Goal: Transaction & Acquisition: Purchase product/service

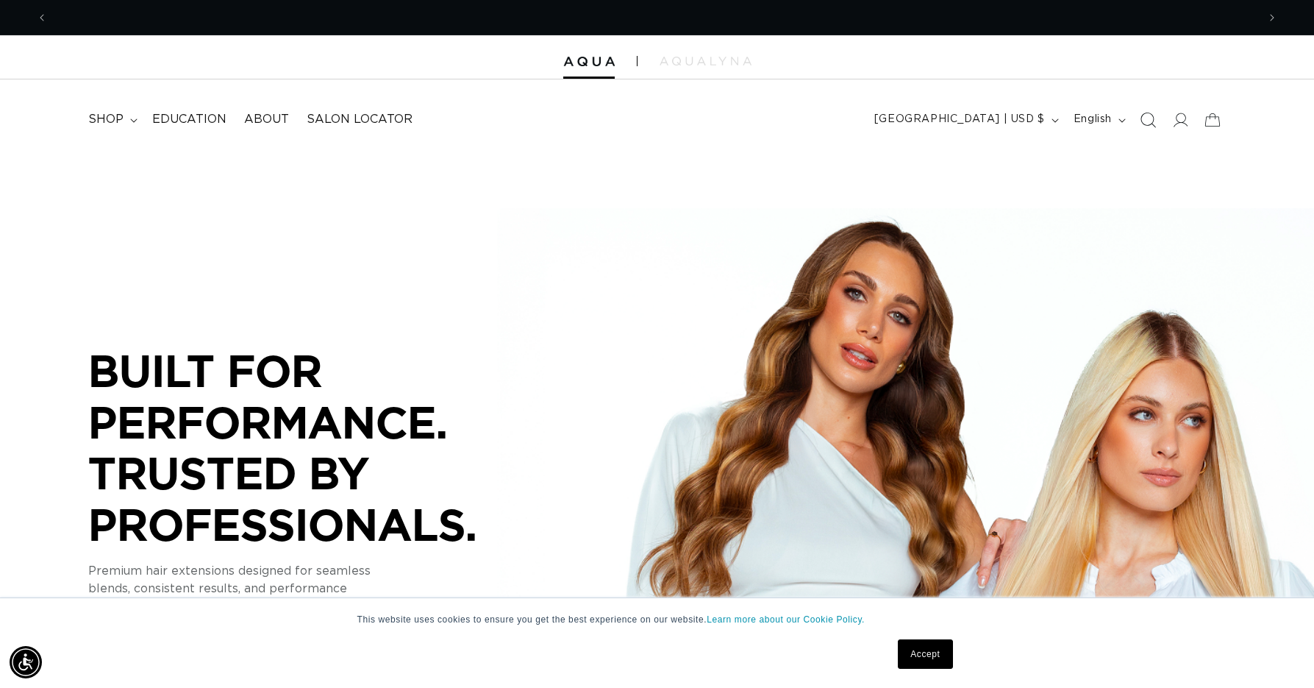
scroll to position [0, 1210]
click at [1177, 114] on icon at bounding box center [1181, 120] width 15 height 15
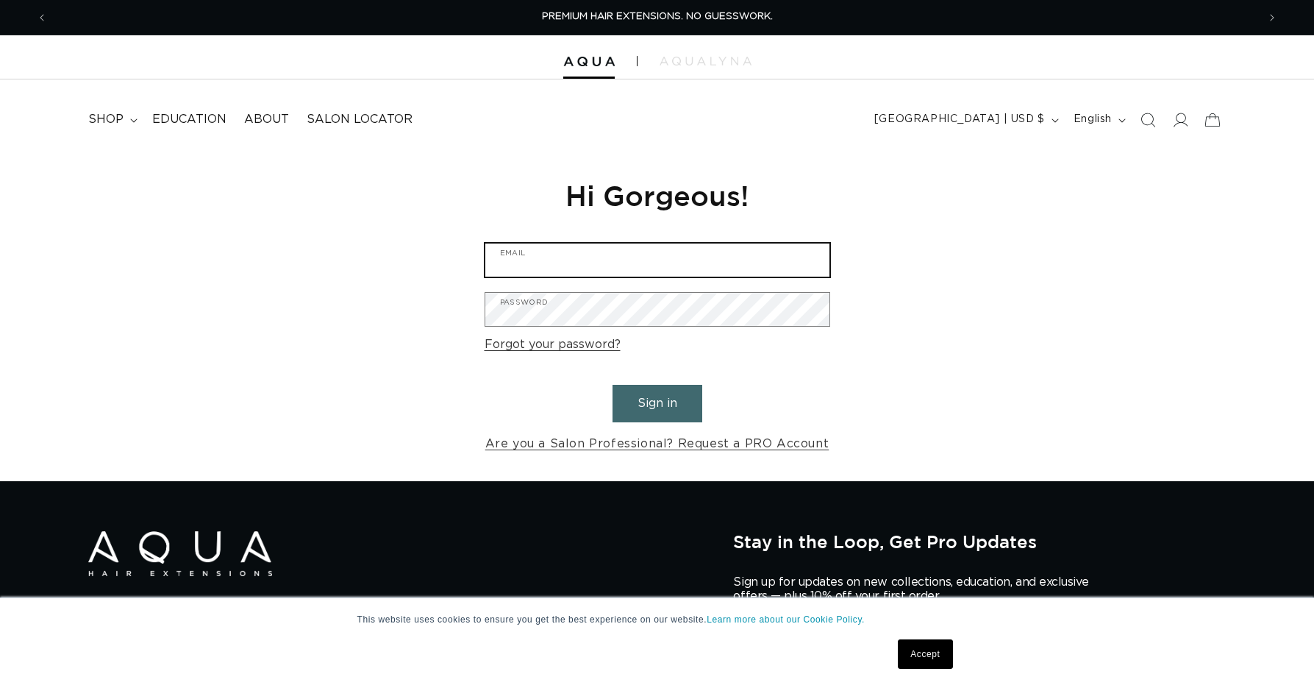
click at [632, 254] on input "Email" at bounding box center [657, 259] width 344 height 33
type input "create@epochchicago.com"
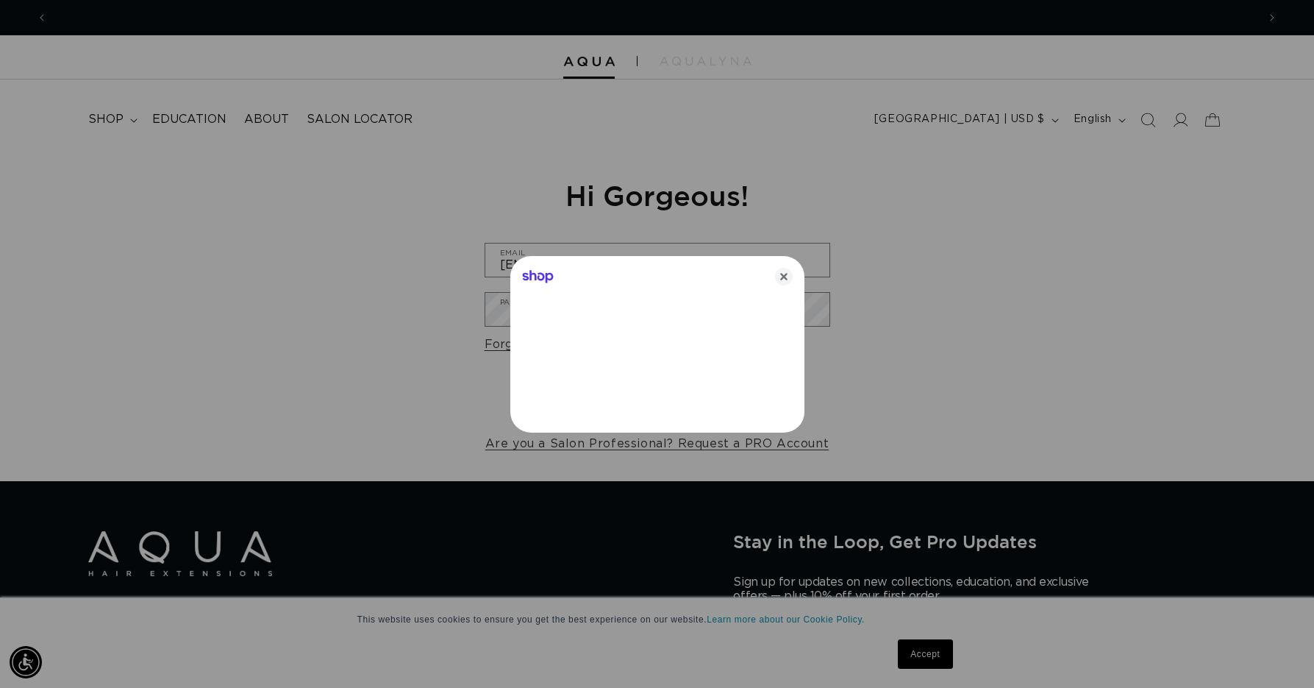
scroll to position [0, 1210]
drag, startPoint x: 780, startPoint y: 282, endPoint x: 777, endPoint y: 290, distance: 7.9
click at [780, 282] on icon "Close" at bounding box center [784, 277] width 18 height 18
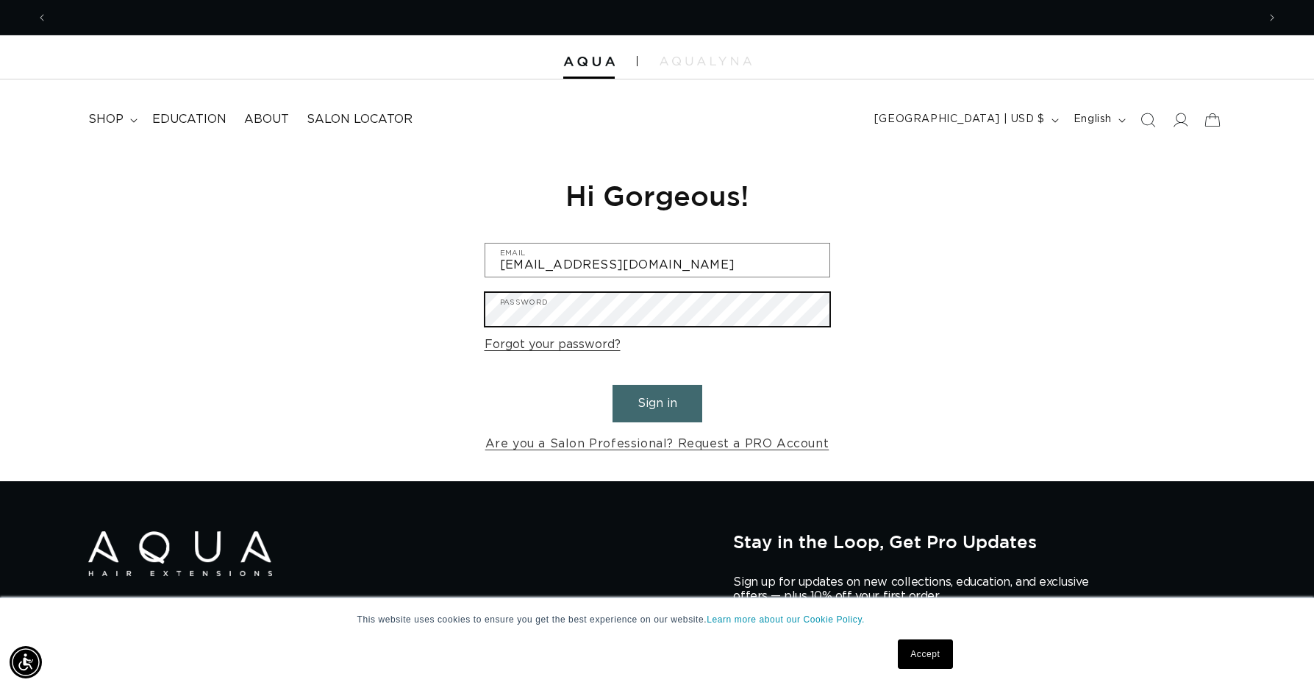
scroll to position [0, 2419]
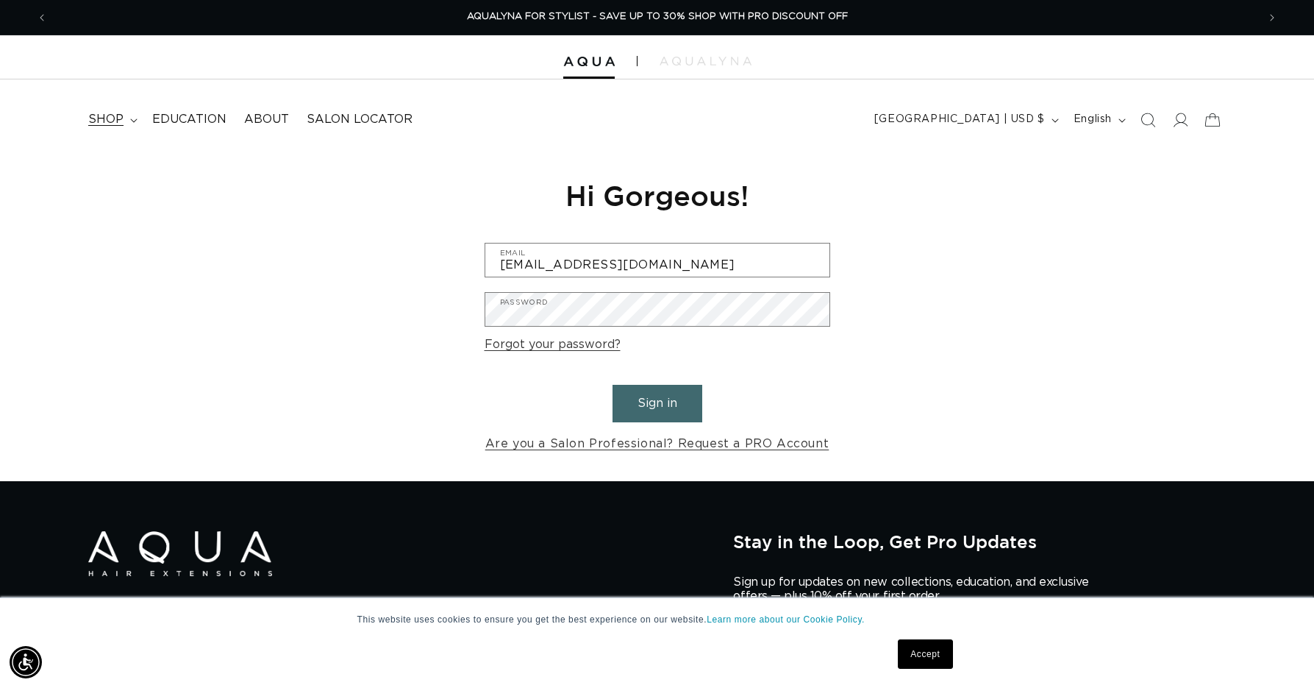
click at [132, 124] on summary "shop" at bounding box center [111, 119] width 64 height 33
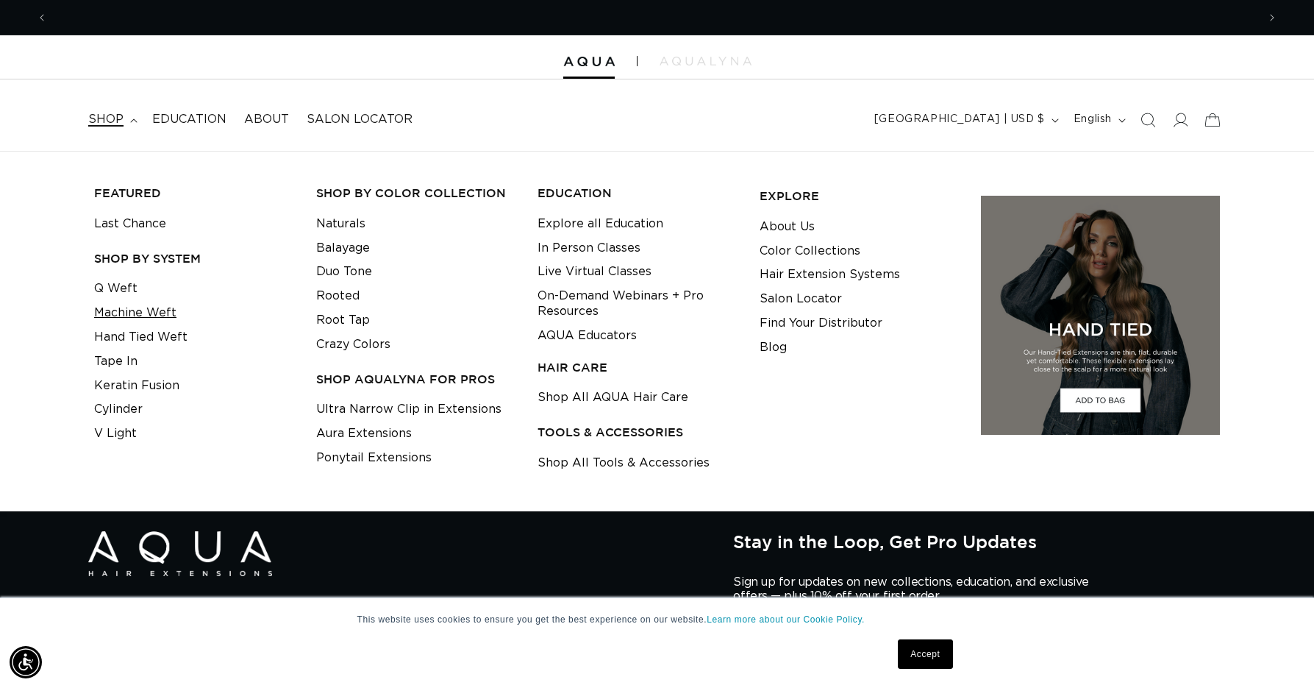
scroll to position [0, 0]
click at [105, 363] on link "Tape In" at bounding box center [115, 361] width 43 height 24
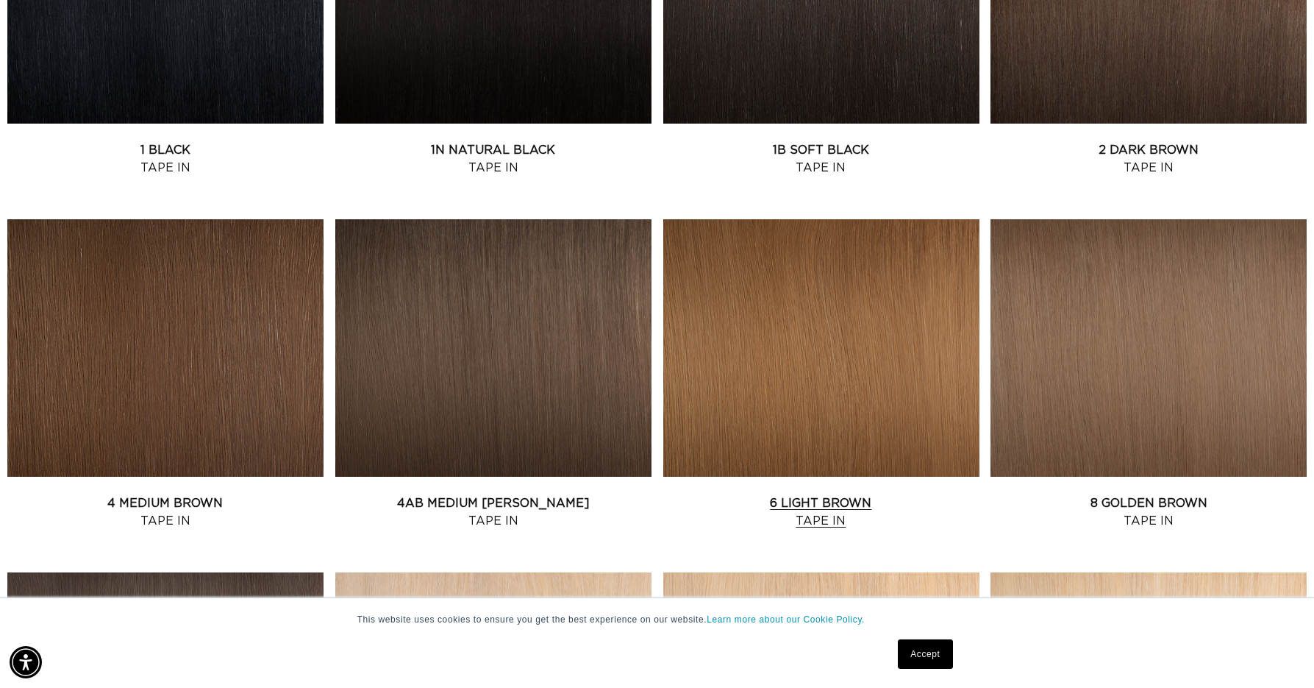
scroll to position [731, 0]
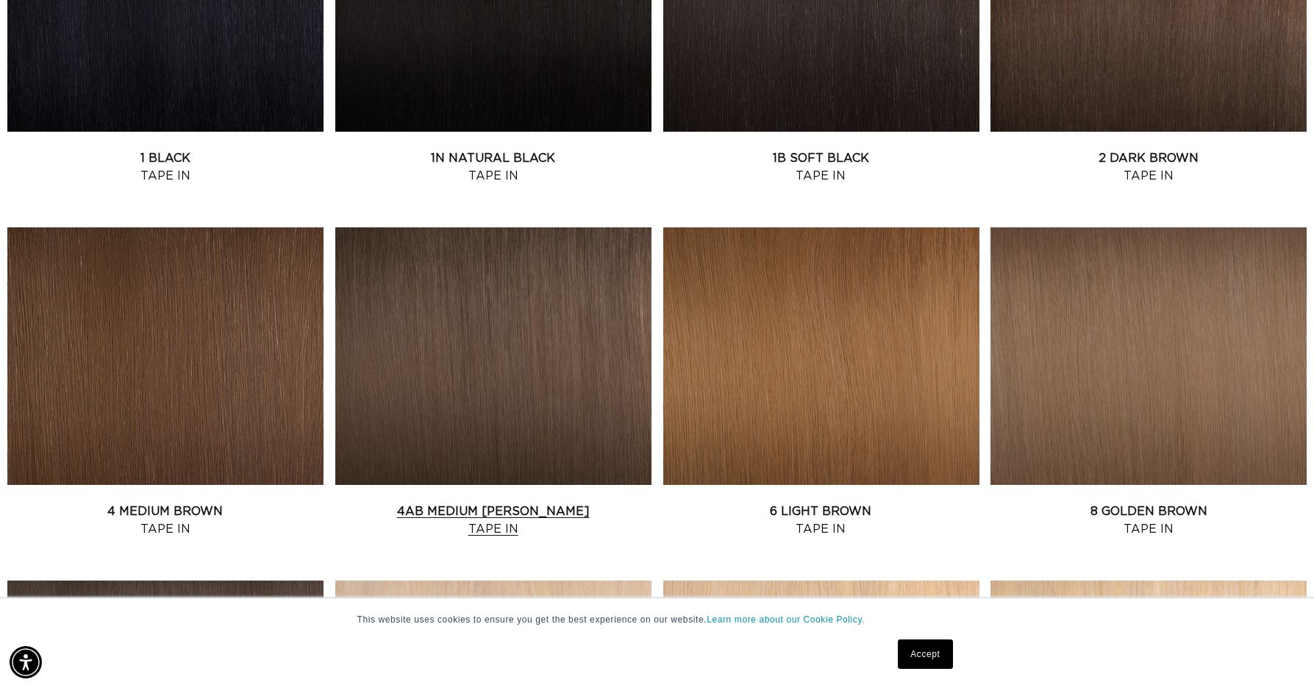
click at [493, 502] on link "4AB Medium Ash Brown Tape In" at bounding box center [493, 519] width 316 height 35
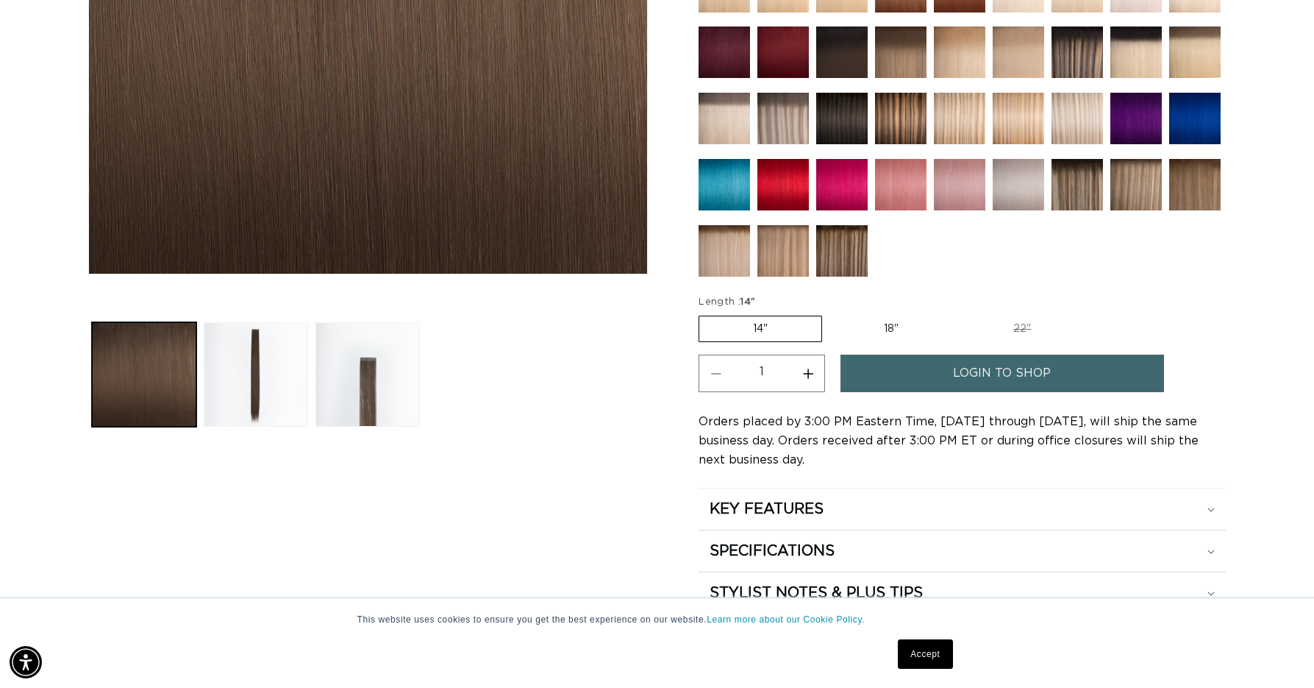
scroll to position [496, 0]
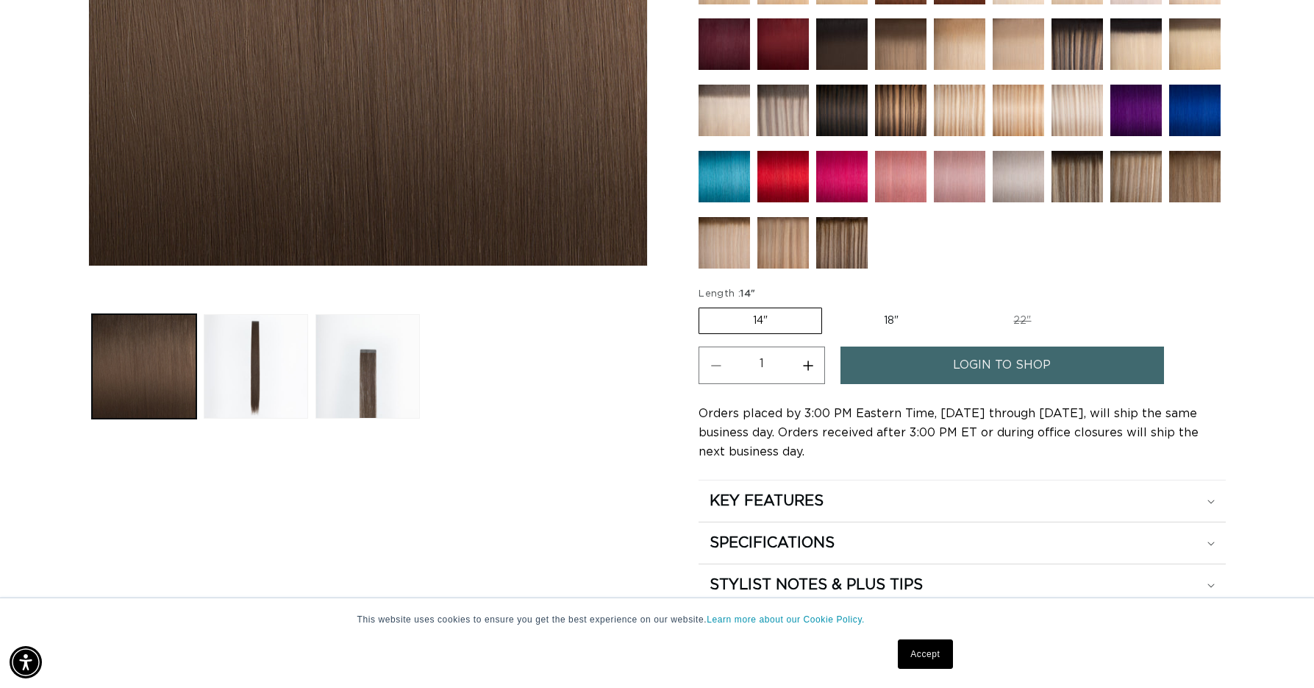
click at [926, 389] on div "login to shop" at bounding box center [1016, 369] width 350 height 46
click at [927, 374] on link "login to shop" at bounding box center [1003, 365] width 324 height 38
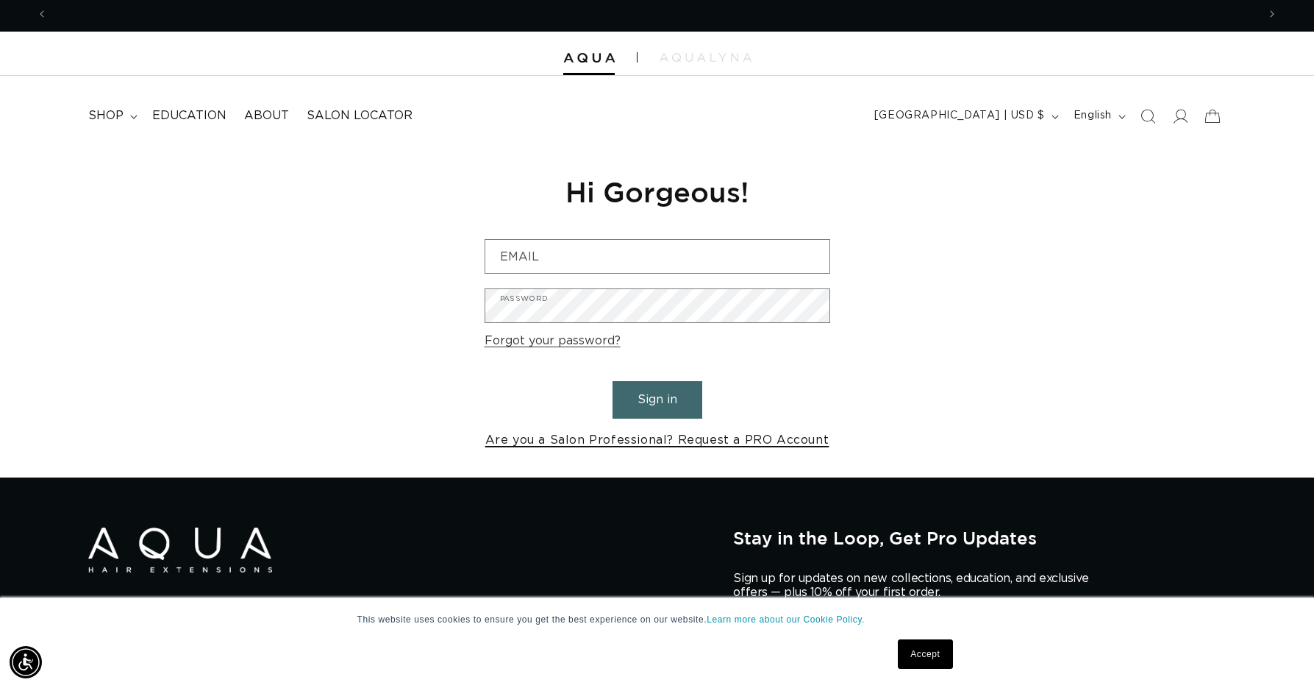
click at [630, 446] on link "Are you a Salon Professional? Request a PRO Account" at bounding box center [657, 439] width 344 height 21
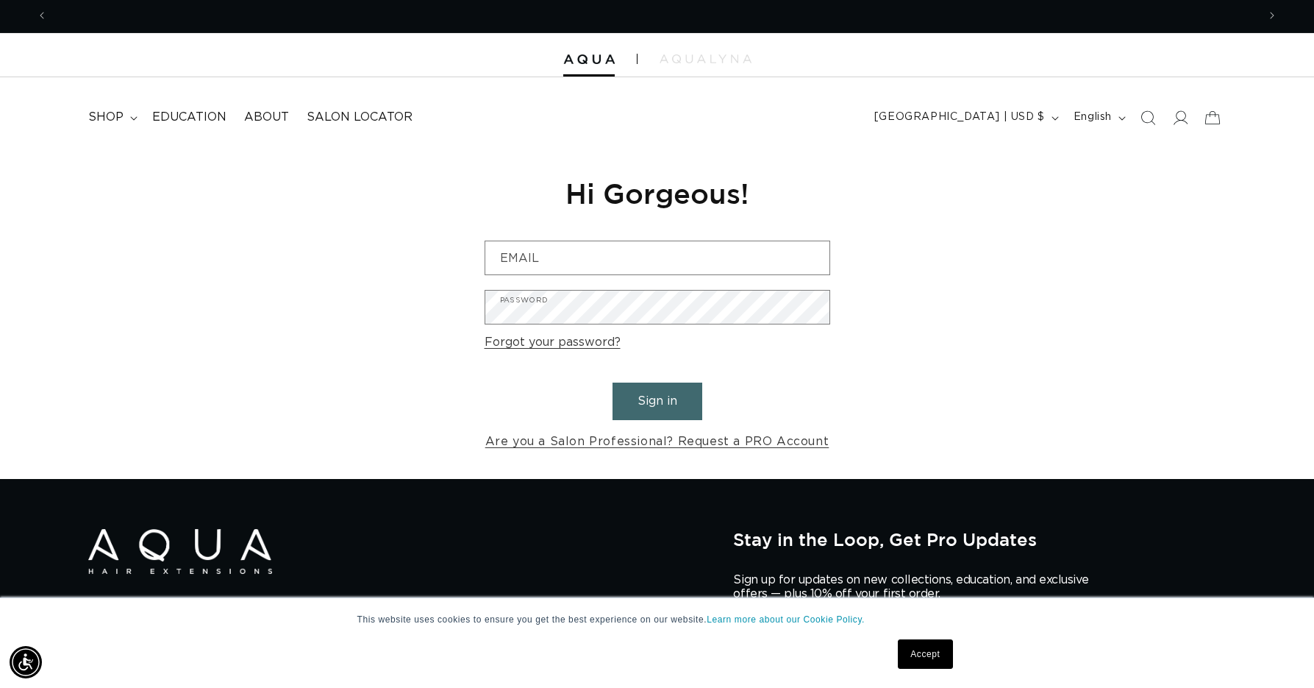
scroll to position [0, 1210]
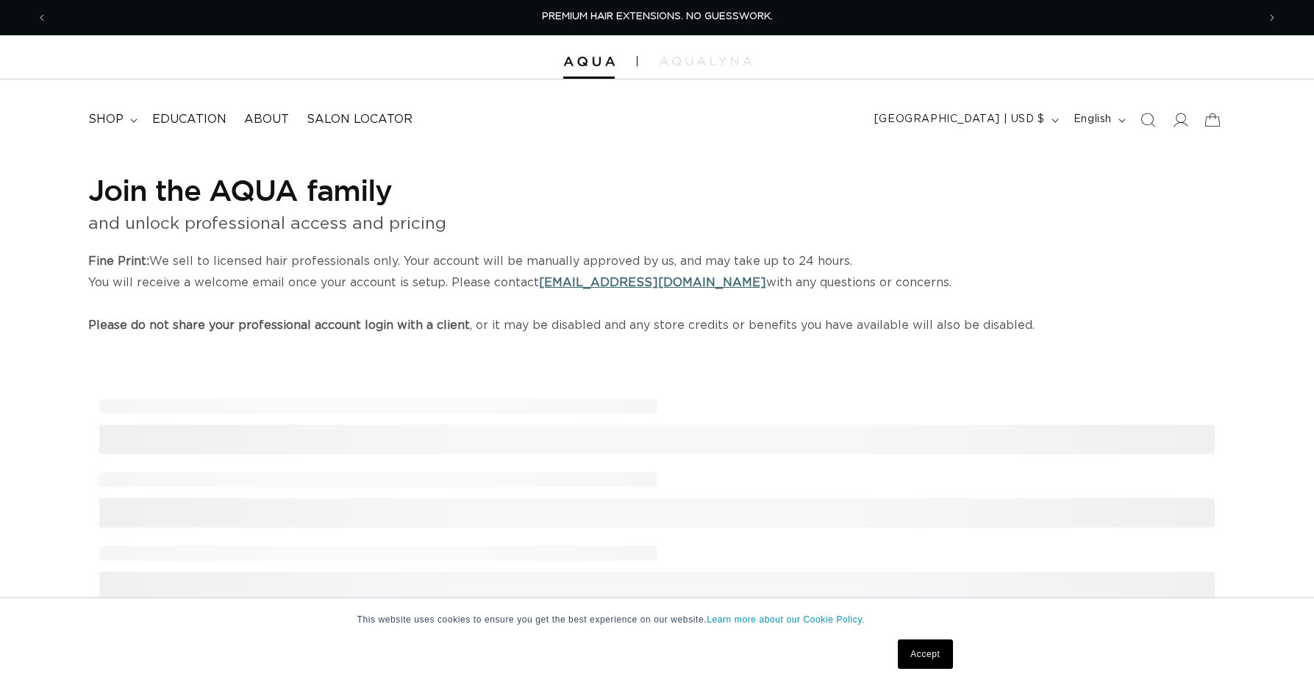
select select "US"
select select "[GEOGRAPHIC_DATA]"
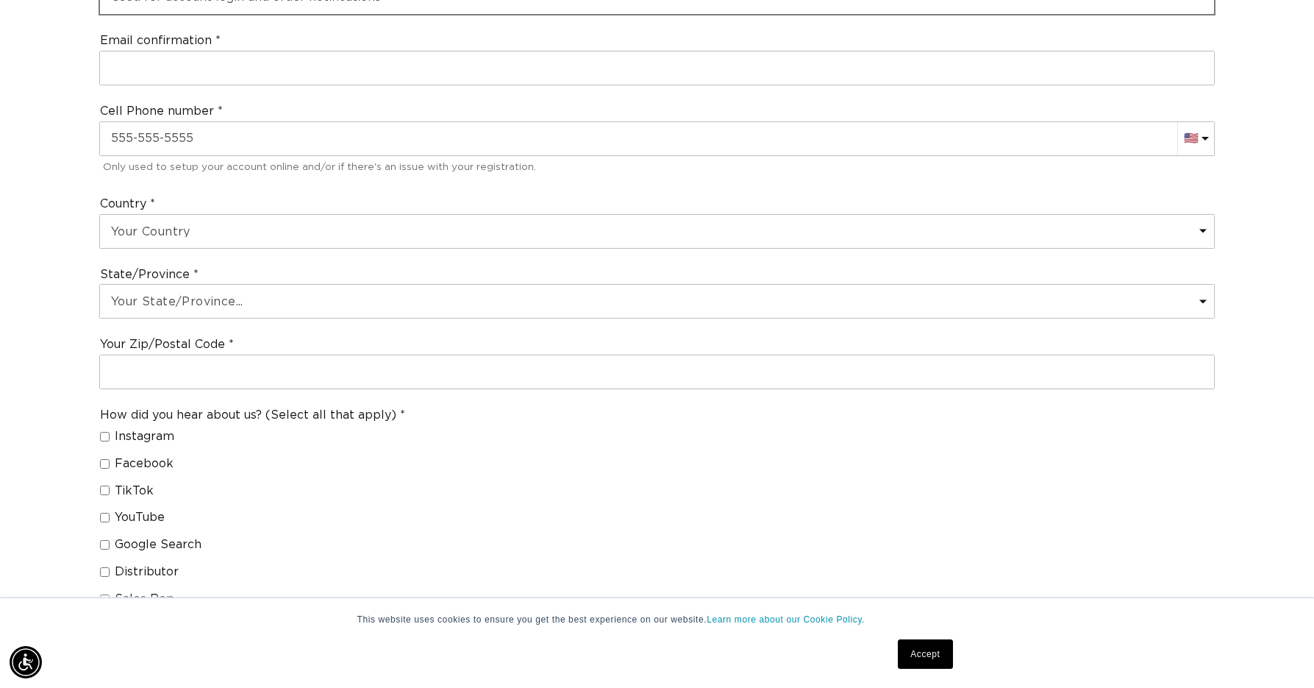
scroll to position [250, 0]
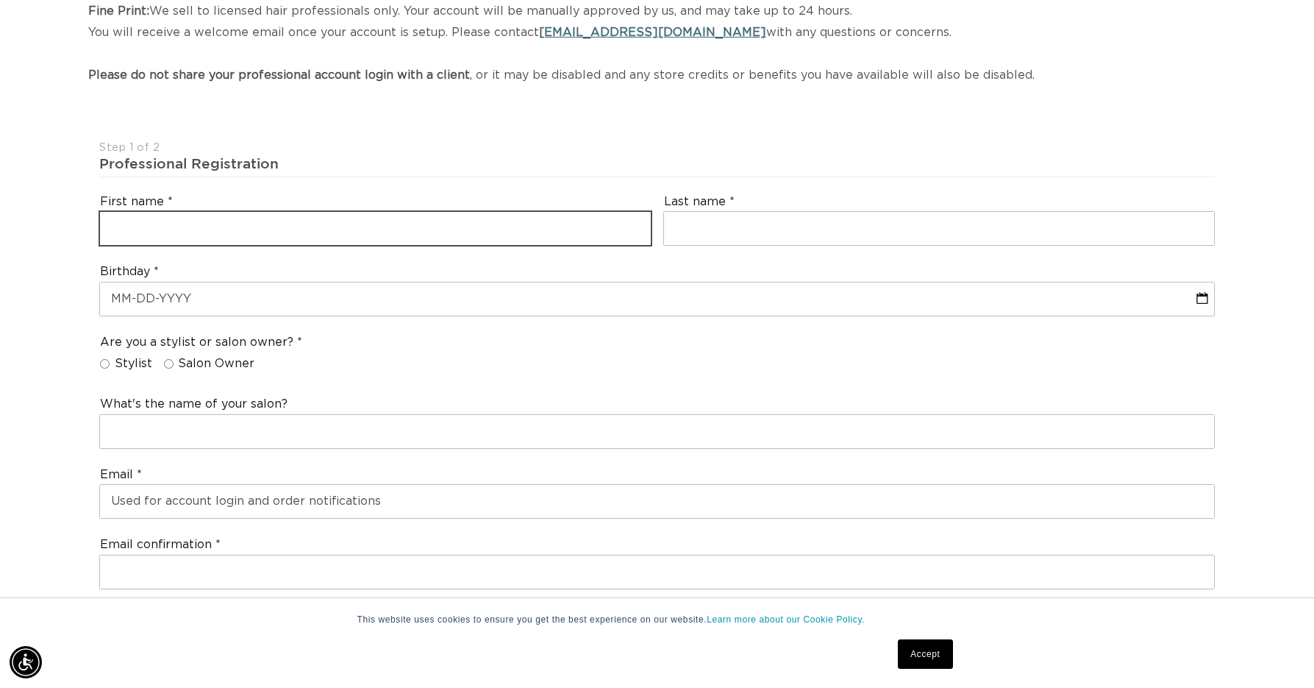
click at [399, 215] on input "text" at bounding box center [375, 228] width 551 height 33
